Goal: Check status: Check status

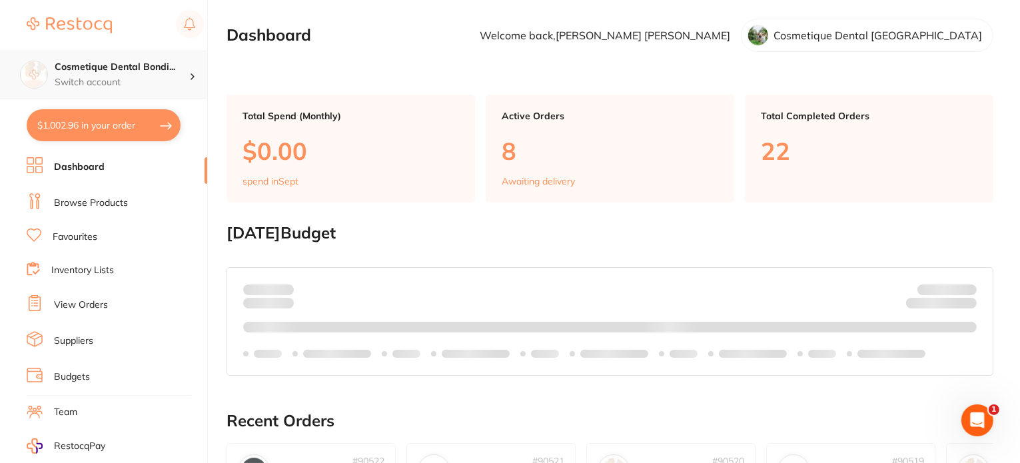
click at [155, 76] on p "Switch account" at bounding box center [122, 82] width 135 height 13
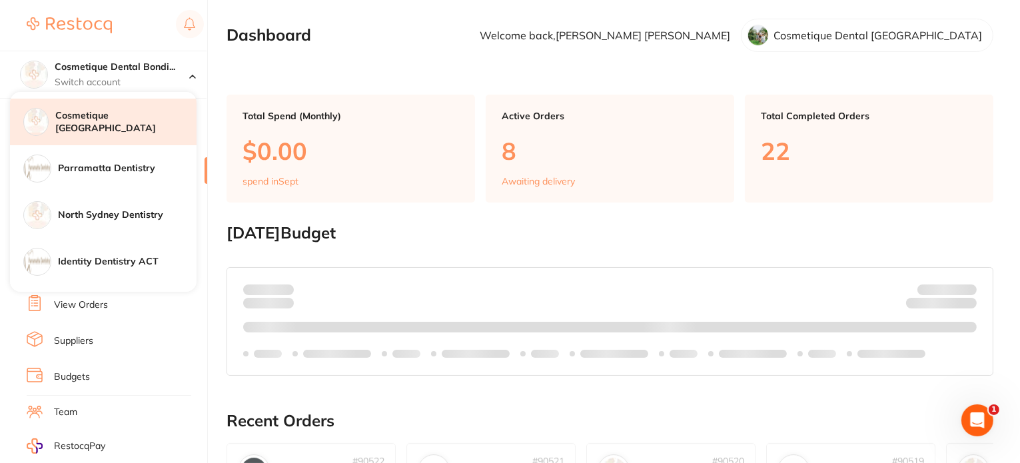
scroll to position [200, 0]
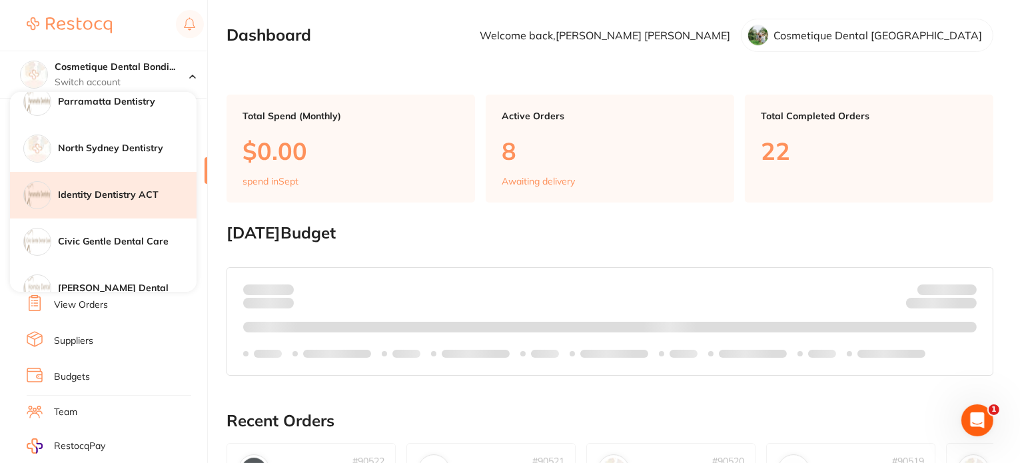
click at [112, 187] on div "Identity Dentistry ACT" at bounding box center [103, 195] width 187 height 47
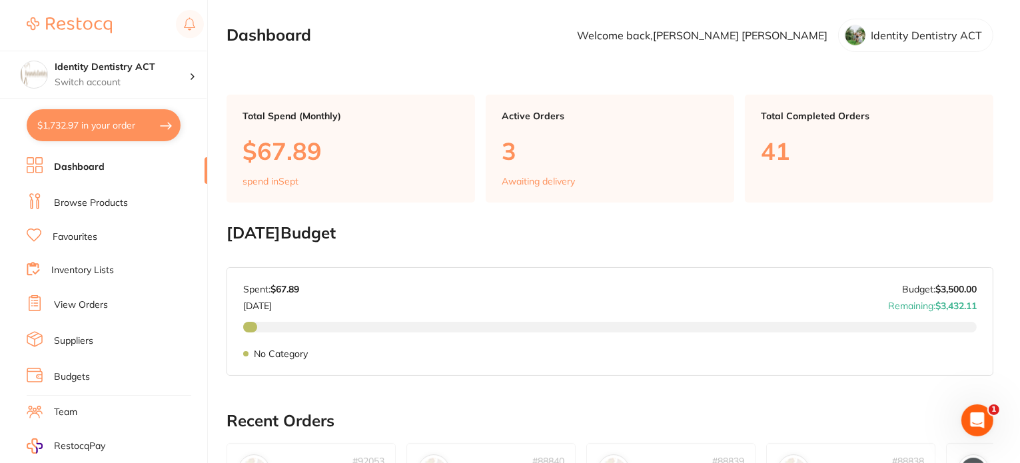
click at [145, 163] on li "Dashboard" at bounding box center [117, 167] width 181 height 20
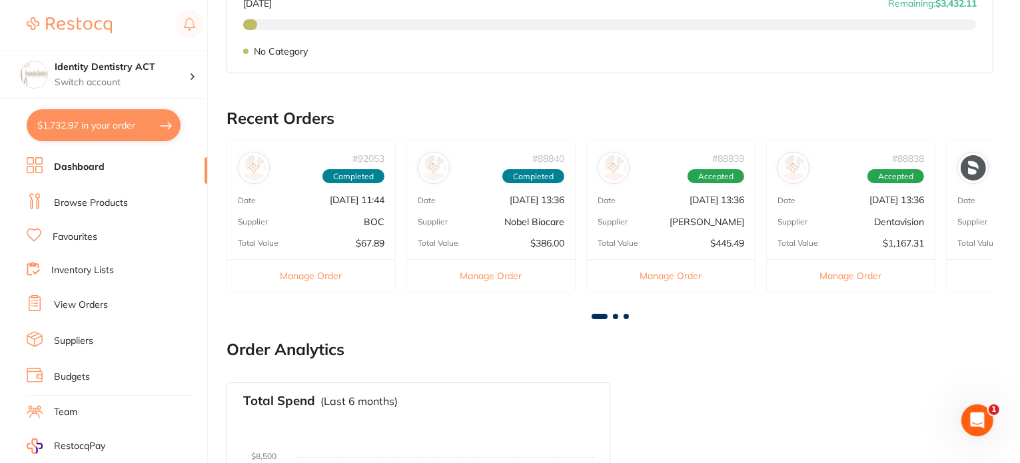
scroll to position [466, 0]
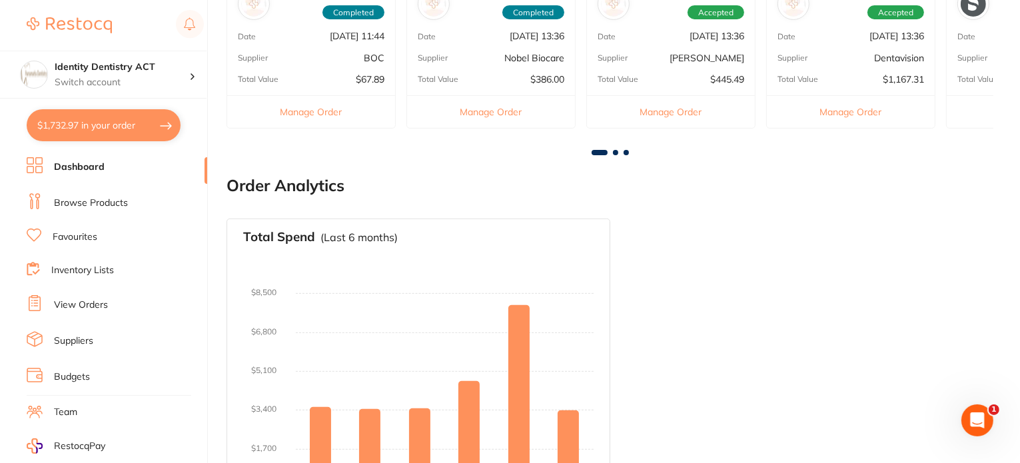
click at [101, 199] on link "Browse Products" at bounding box center [91, 202] width 74 height 13
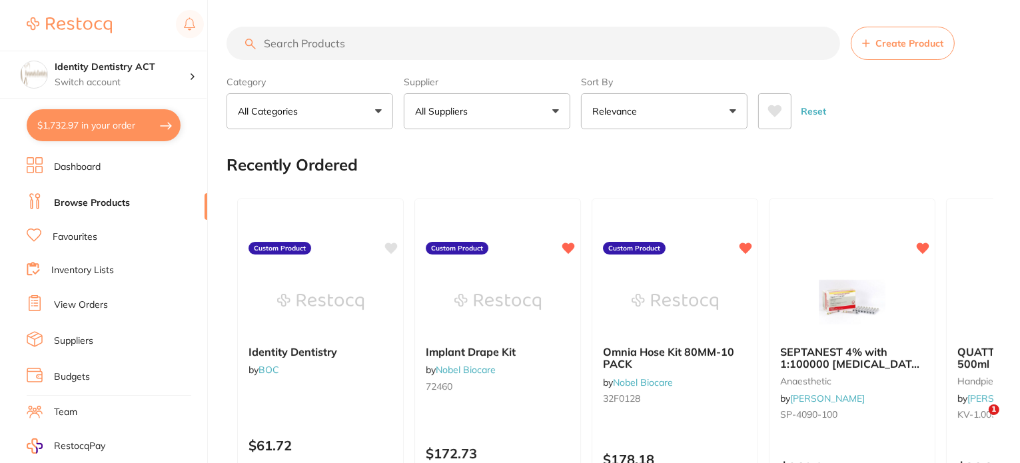
click at [466, 108] on p "All Suppliers" at bounding box center [444, 111] width 58 height 13
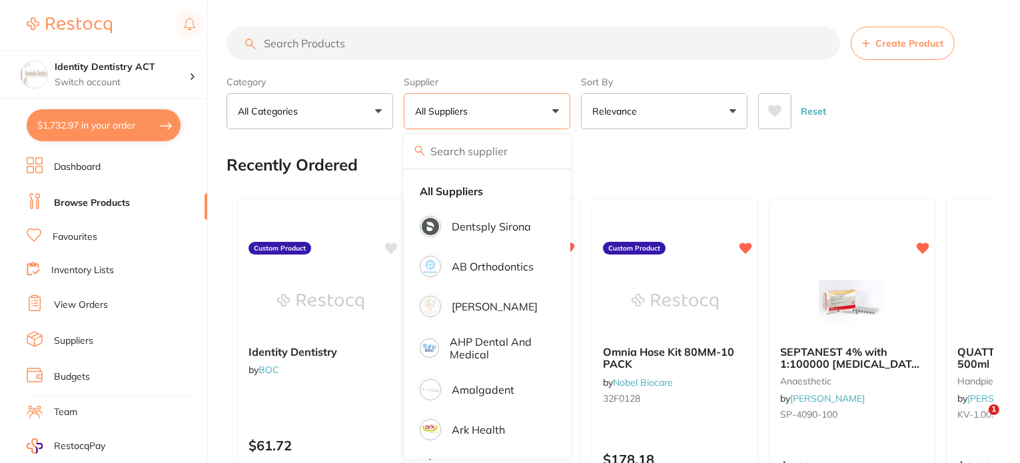
click at [348, 115] on button "All Categories" at bounding box center [309, 111] width 167 height 36
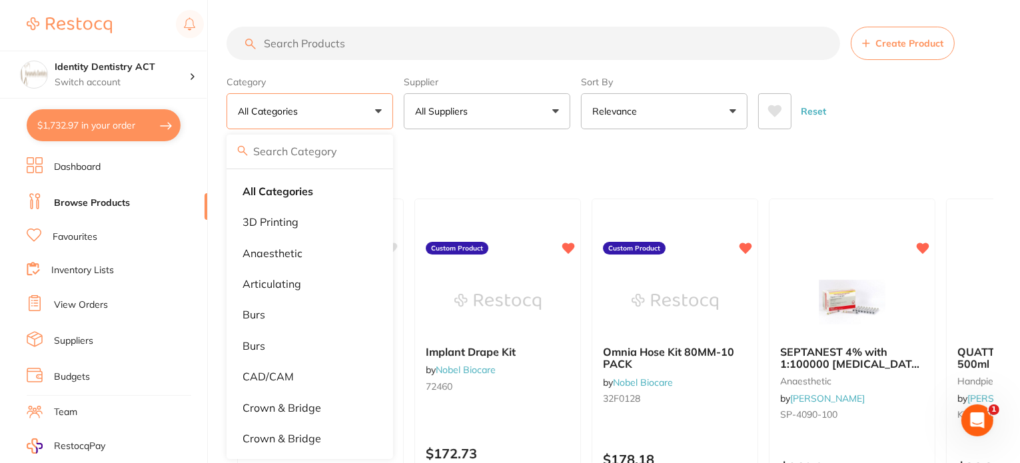
click at [101, 165] on link "Dashboard" at bounding box center [77, 167] width 47 height 13
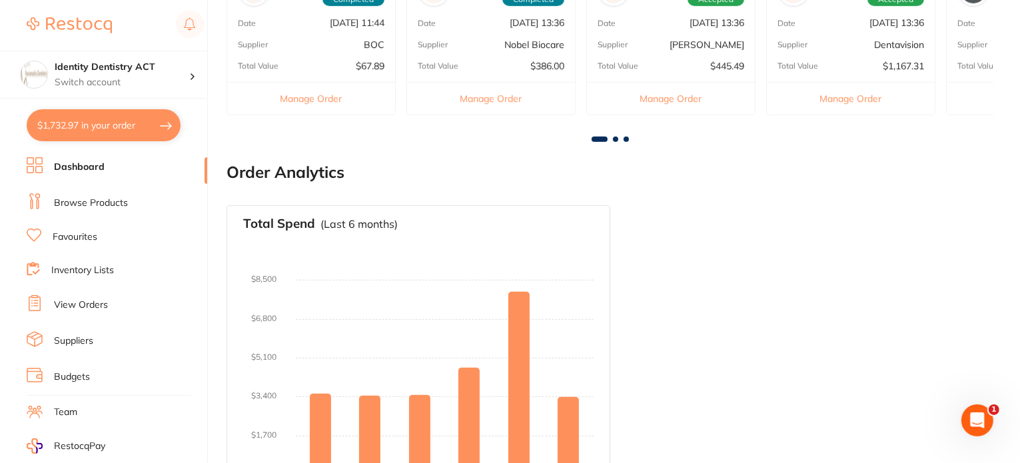
scroll to position [534, 0]
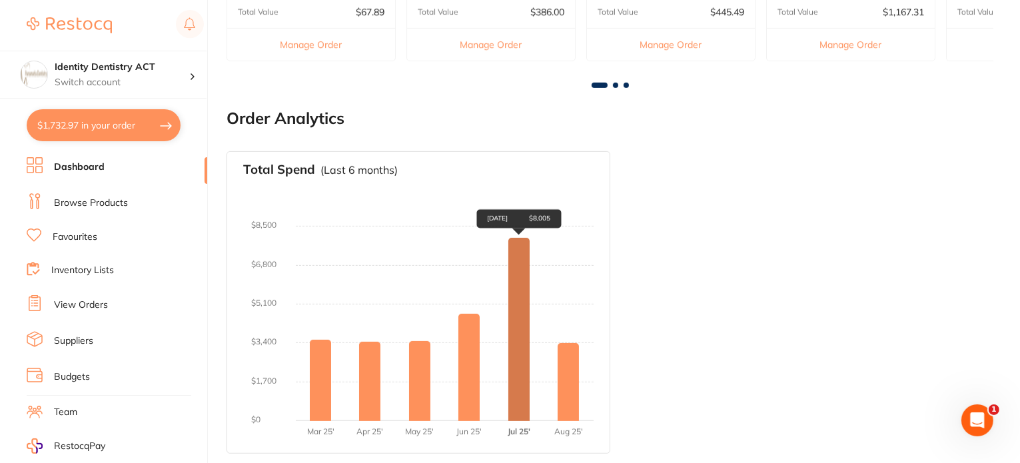
click at [517, 306] on div "[DATE] $8,005" at bounding box center [518, 329] width 21 height 183
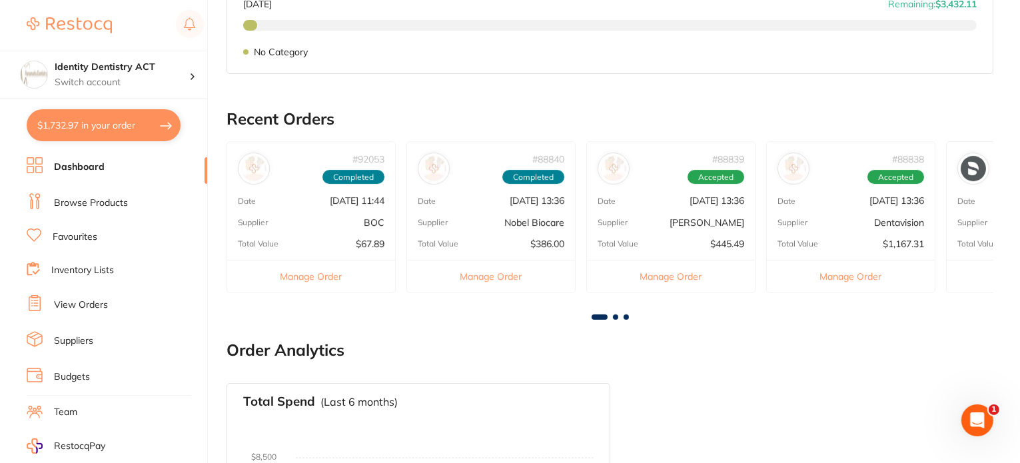
scroll to position [200, 0]
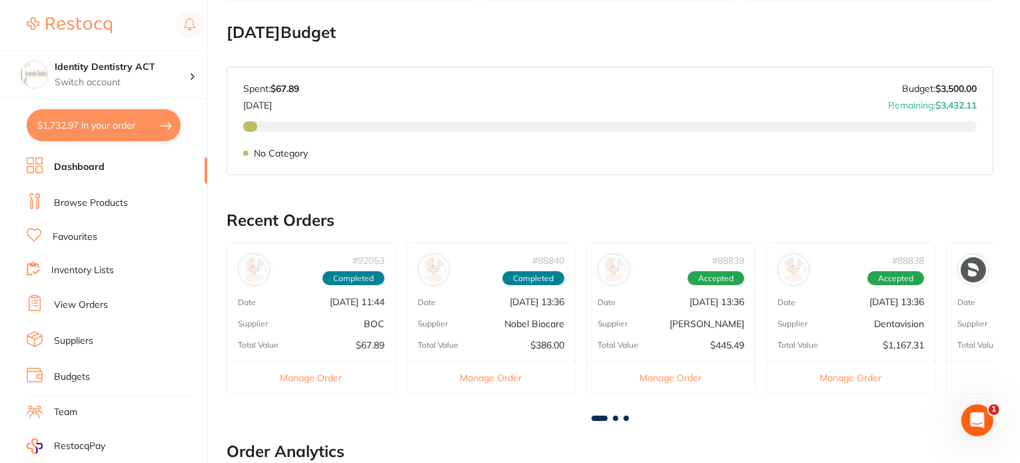
click at [88, 305] on link "View Orders" at bounding box center [81, 304] width 54 height 13
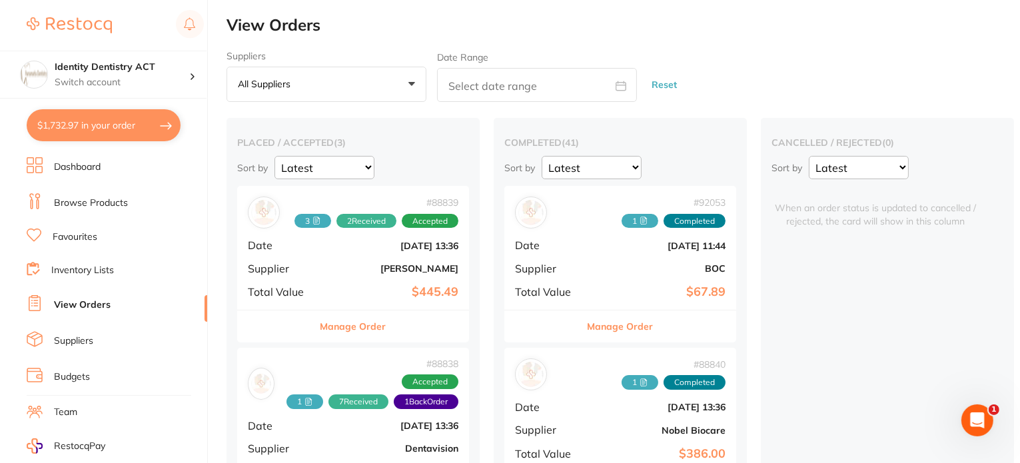
click at [485, 98] on input "text" at bounding box center [537, 85] width 200 height 34
select select "8"
select select "2025"
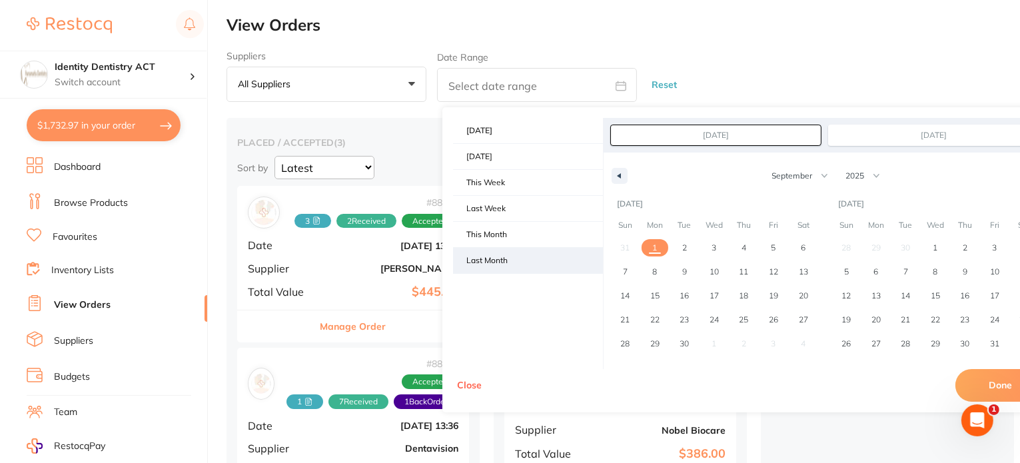
click at [498, 254] on span "Last Month" at bounding box center [528, 260] width 150 height 25
type input "[DATE]"
select select "7"
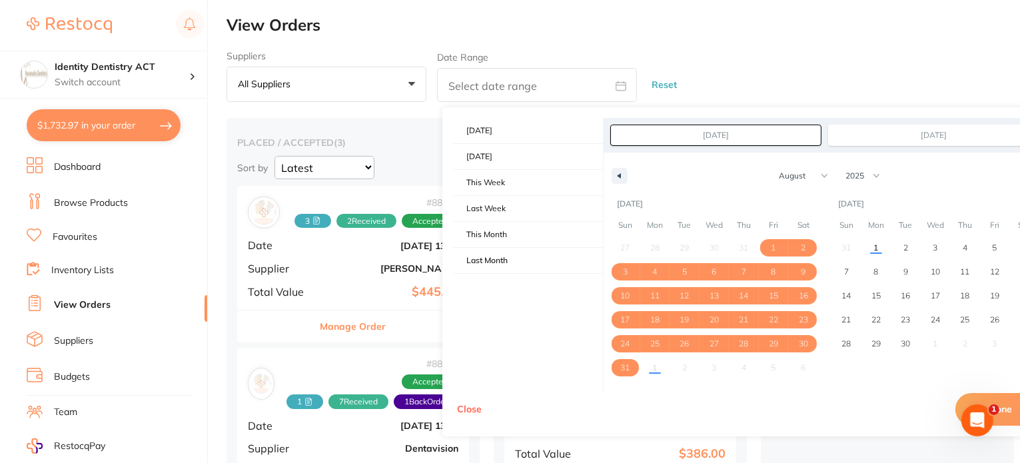
click at [1007, 405] on button "Done" at bounding box center [1000, 409] width 91 height 32
type input "[DATE] to [DATE]"
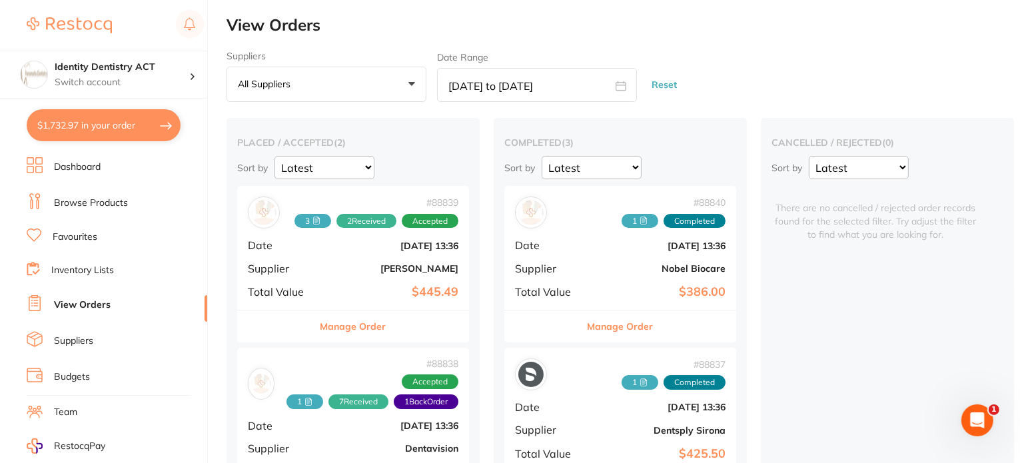
click at [661, 253] on div "# 88840 1 Completed Date [DATE] 13:36 Supplier Nobel Biocare Total Value $386.00" at bounding box center [620, 247] width 232 height 123
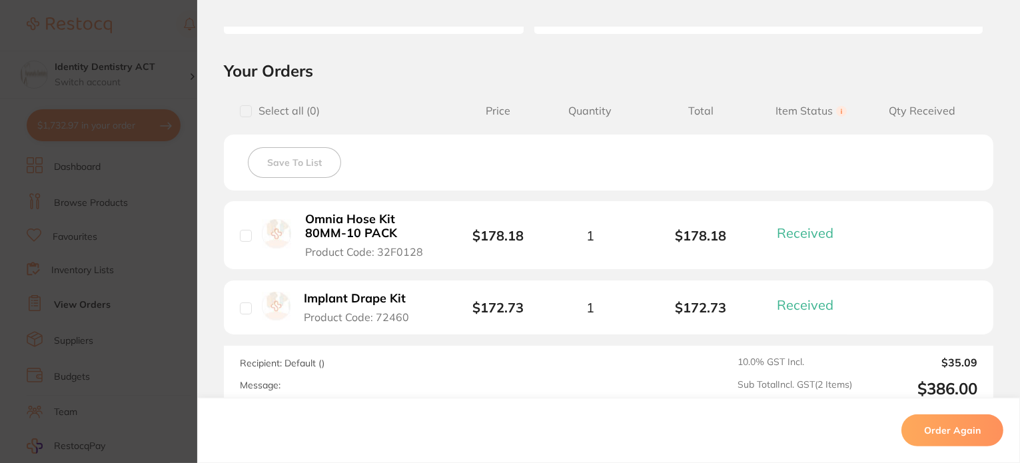
scroll to position [333, 0]
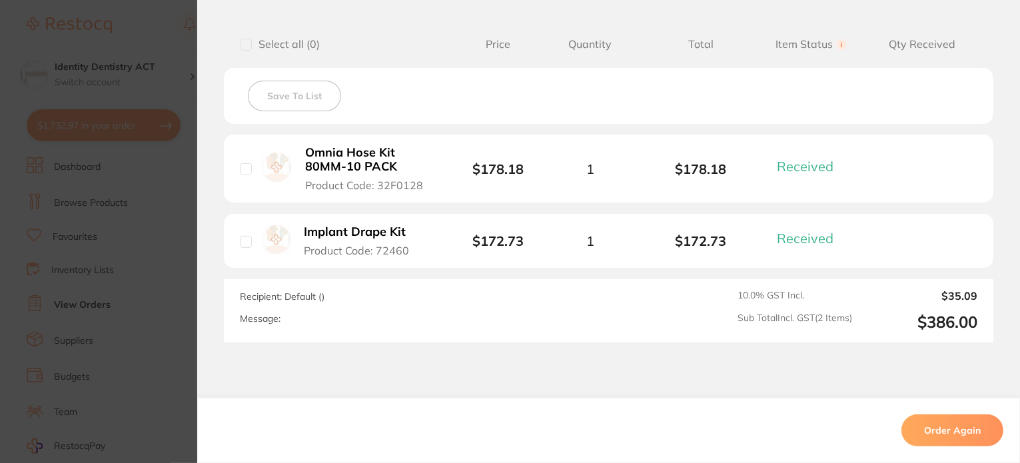
click at [159, 79] on section "Order ID: Restocq- 88840 Order Information 2 Received Completed Order Order Dat…" at bounding box center [510, 231] width 1020 height 463
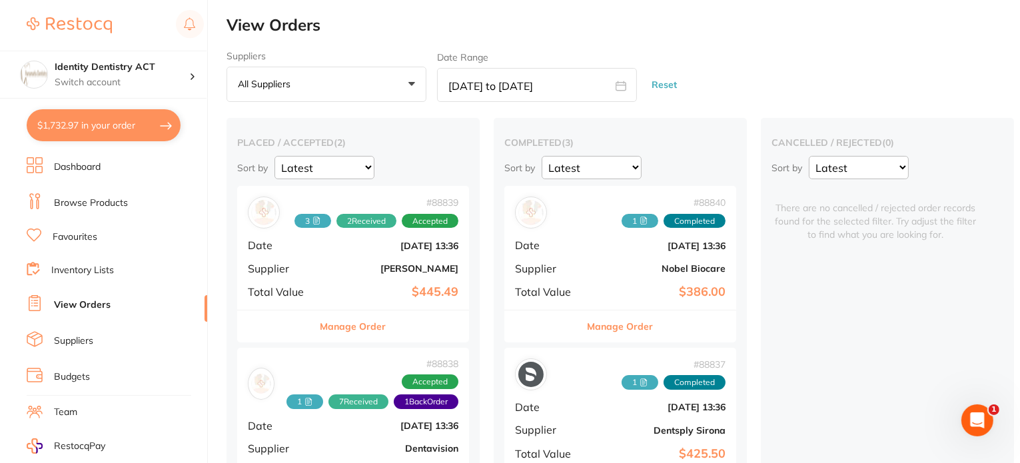
click at [623, 89] on icon at bounding box center [620, 86] width 11 height 11
select select "7"
select select "2025"
